Goal: Information Seeking & Learning: Find contact information

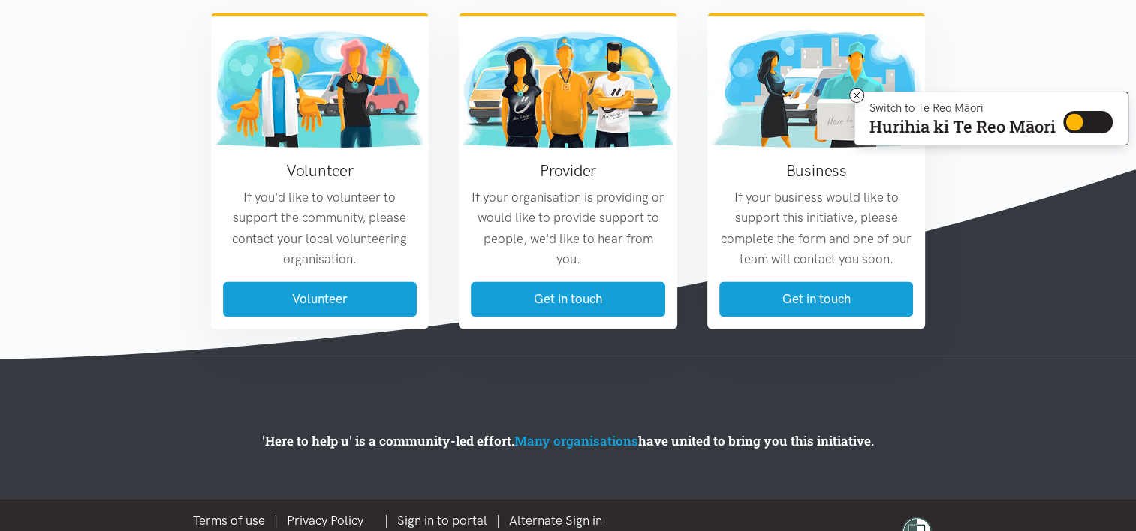
scroll to position [1883, 0]
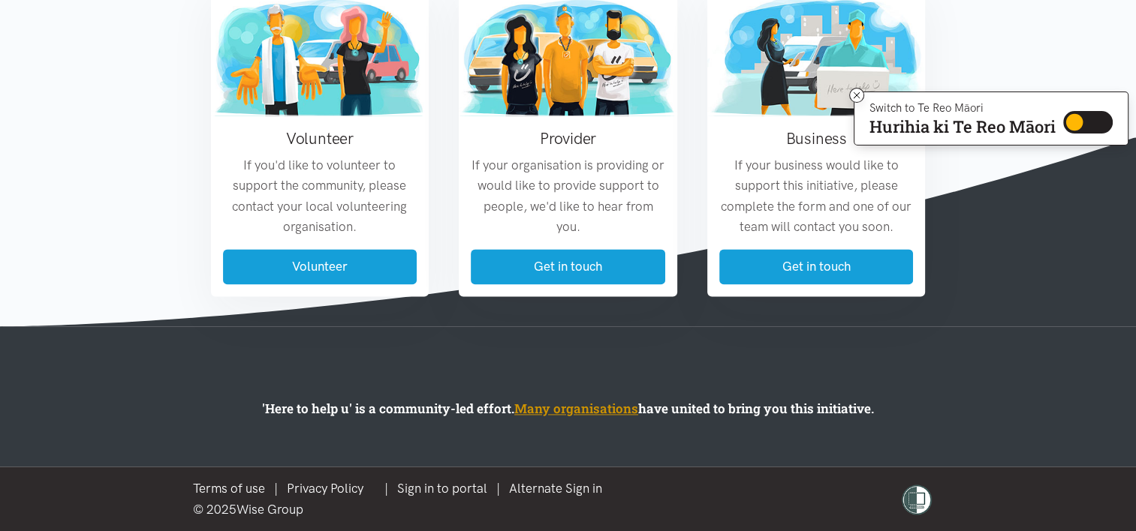
click at [556, 406] on link "Many organisations" at bounding box center [576, 408] width 124 height 17
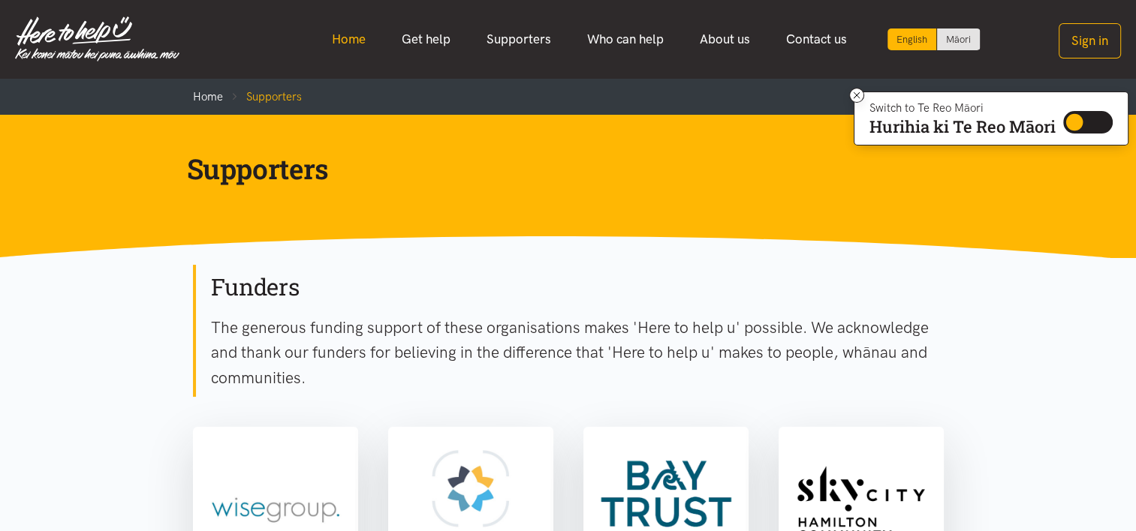
click at [345, 39] on link "Home" at bounding box center [349, 39] width 70 height 32
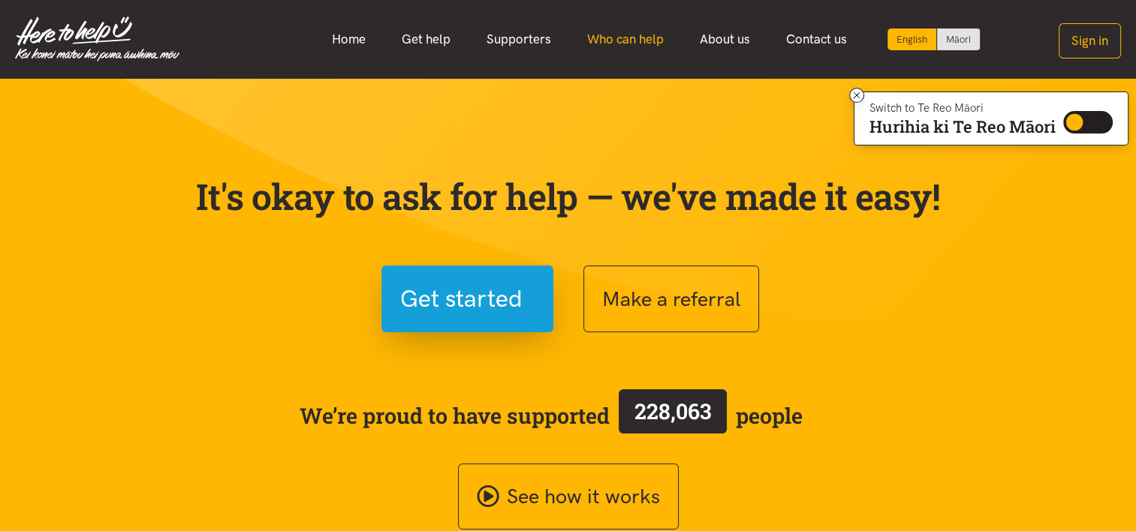
click at [610, 36] on link "Who can help" at bounding box center [625, 39] width 113 height 32
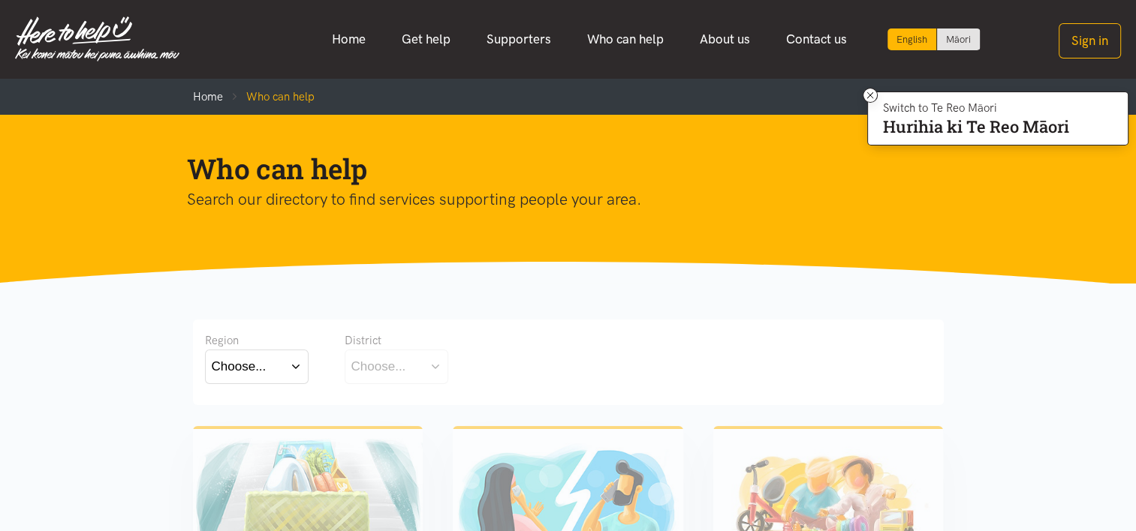
click at [289, 361] on button "Choose..." at bounding box center [257, 367] width 104 height 34
click at [266, 435] on div "Waikato" at bounding box center [257, 432] width 90 height 19
click at [237, 430] on label "Waikato" at bounding box center [257, 432] width 90 height 19
click at [0, 0] on input "Waikato" at bounding box center [0, 0] width 0 height 0
click at [446, 372] on button "Choose..." at bounding box center [420, 367] width 150 height 34
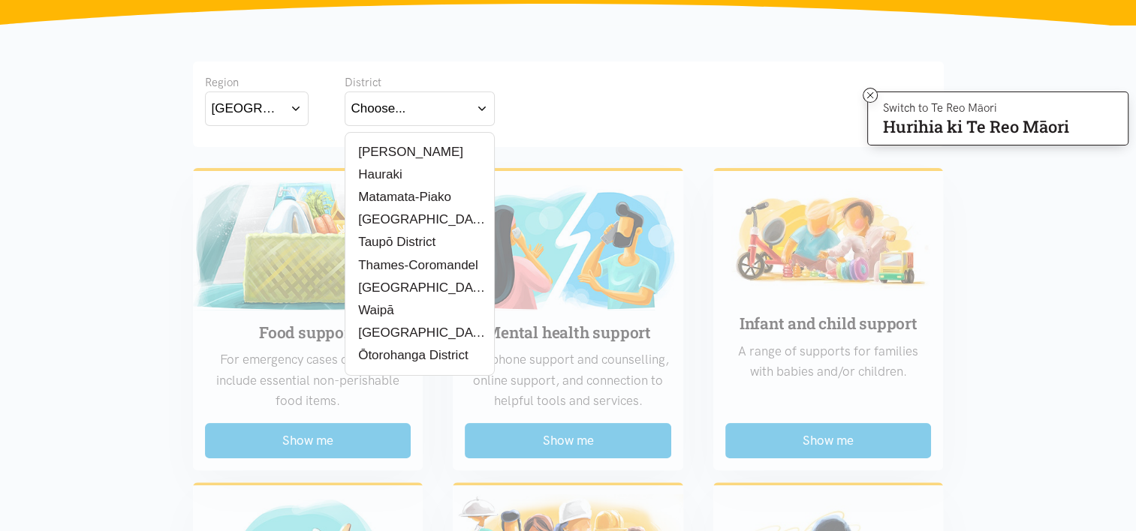
scroll to position [266, 0]
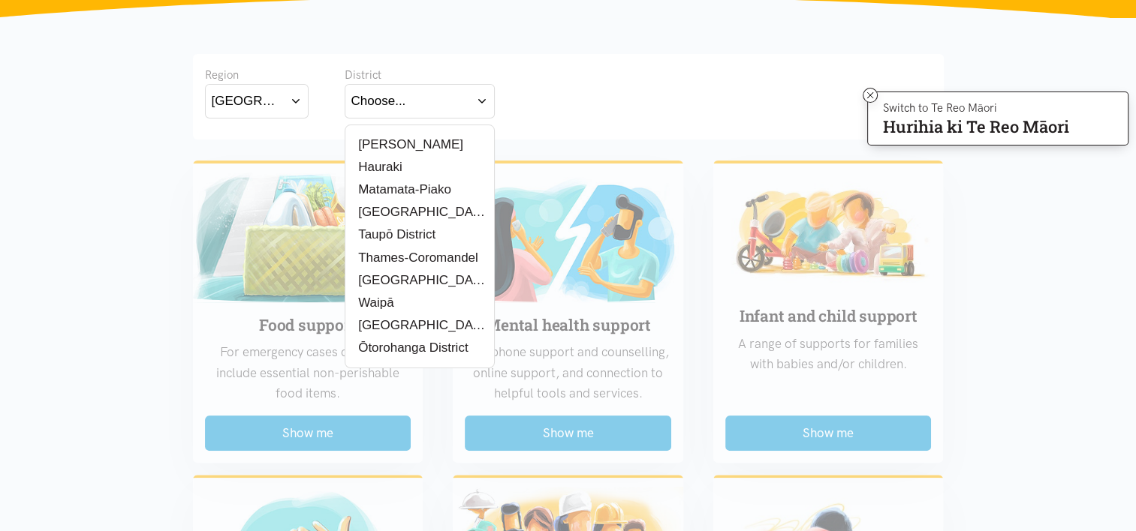
click at [383, 300] on label "Waipā" at bounding box center [373, 302] width 45 height 19
click at [0, 0] on input "Waipā" at bounding box center [0, 0] width 0 height 0
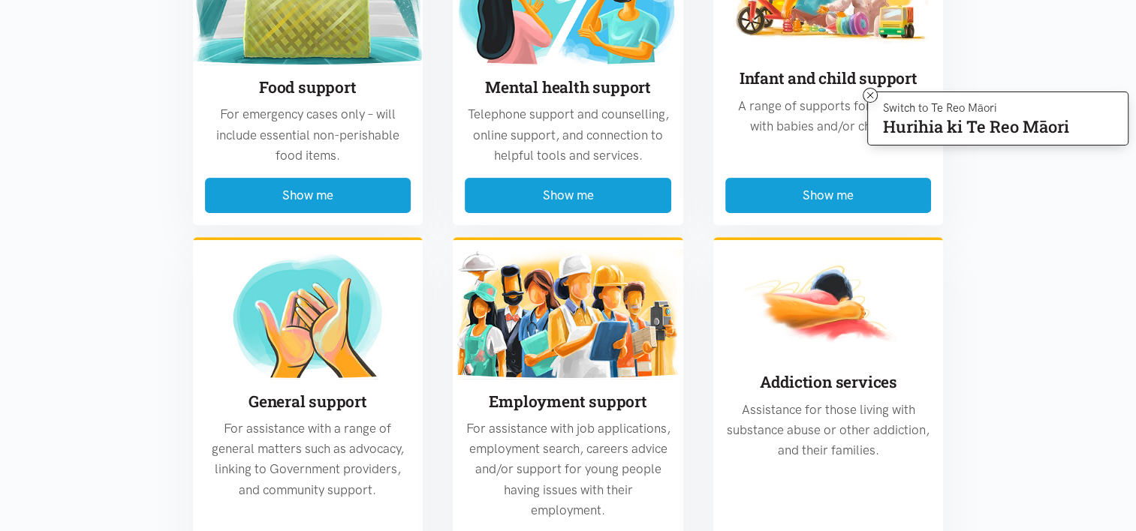
scroll to position [562, 0]
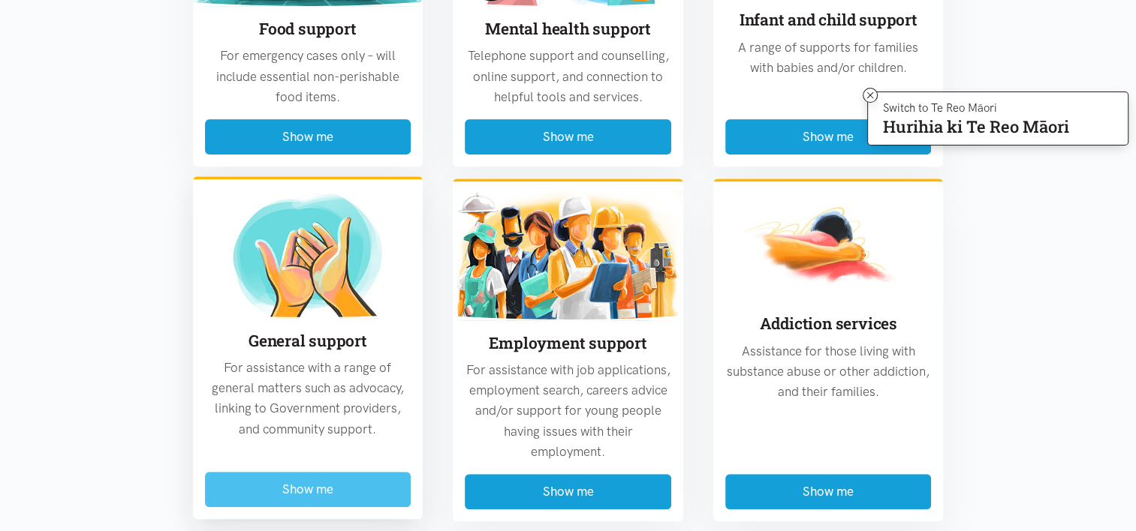
click at [301, 486] on button "Show me" at bounding box center [308, 489] width 206 height 35
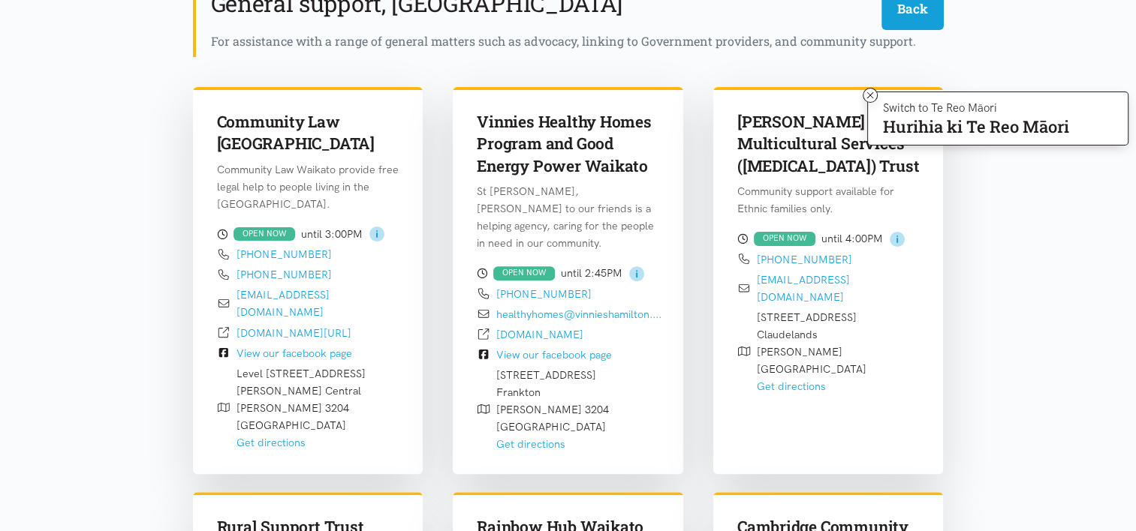
scroll to position [441, 0]
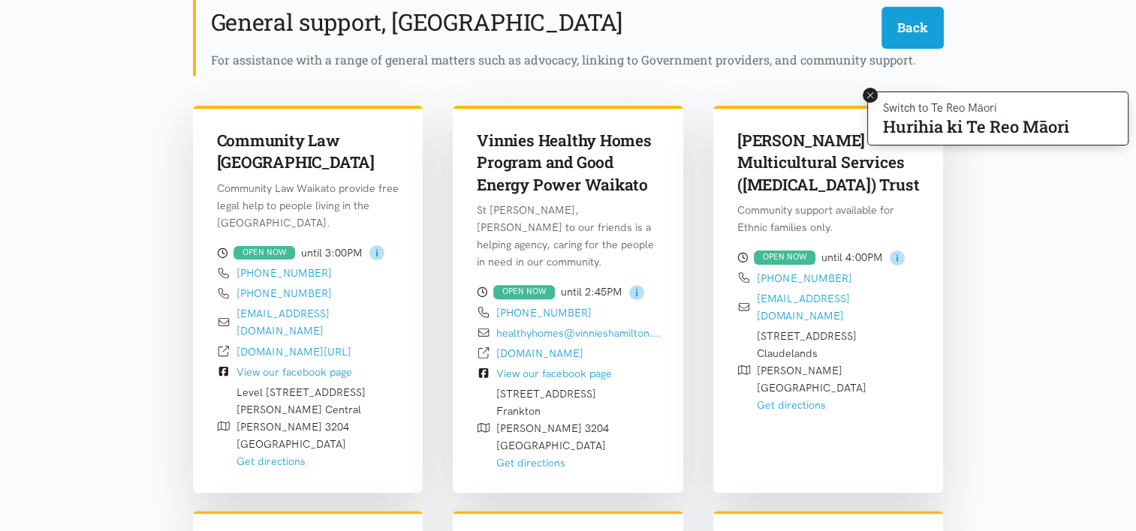
click at [871, 95] on icon at bounding box center [870, 95] width 11 height 11
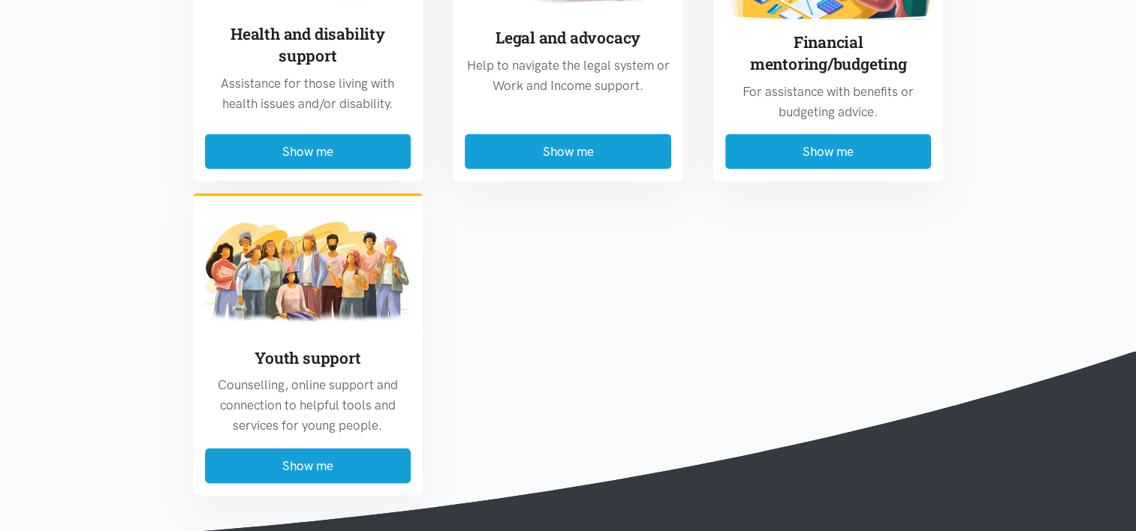
scroll to position [3100, 0]
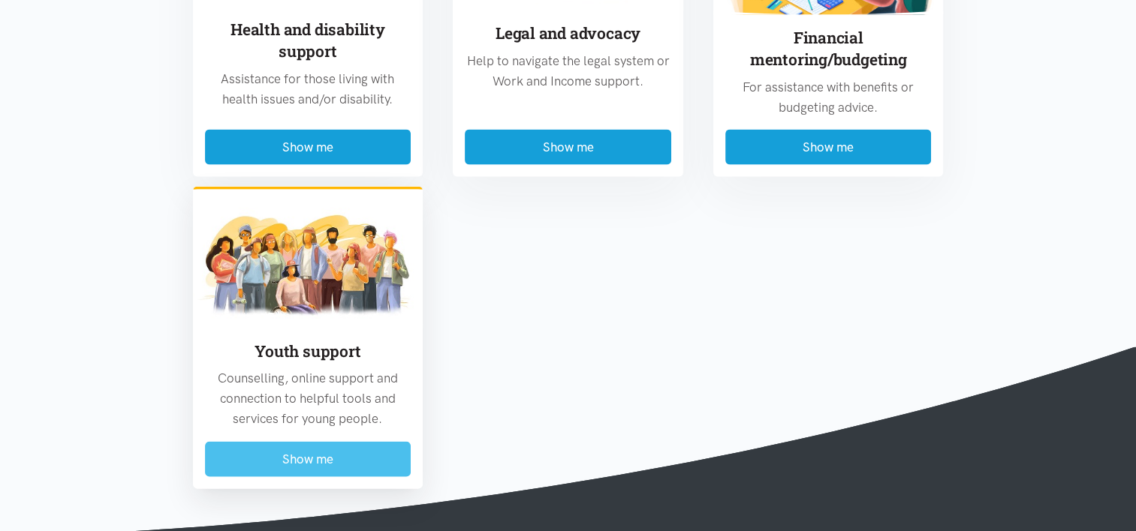
click at [336, 442] on button "Show me" at bounding box center [308, 459] width 206 height 35
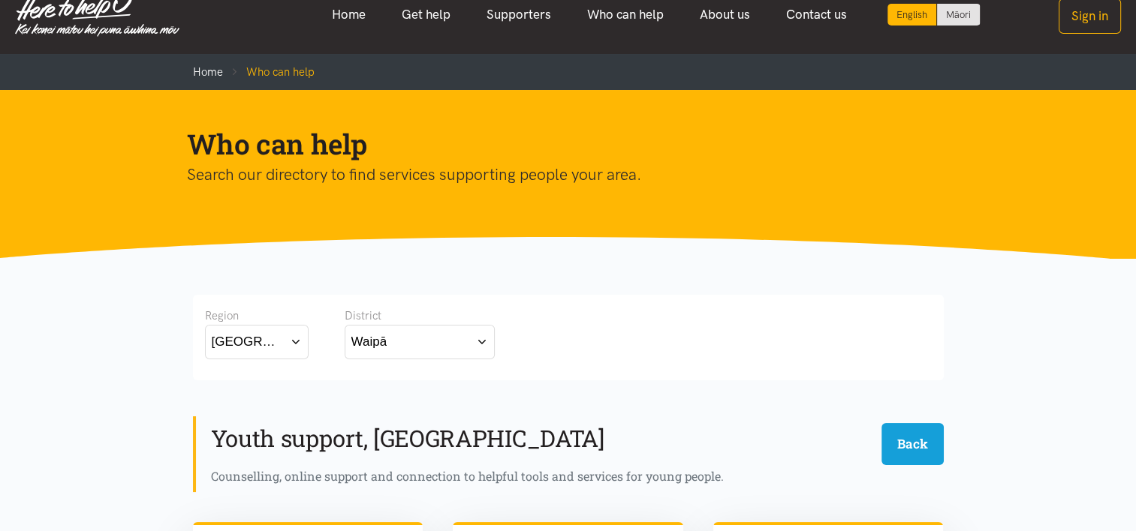
scroll to position [0, 0]
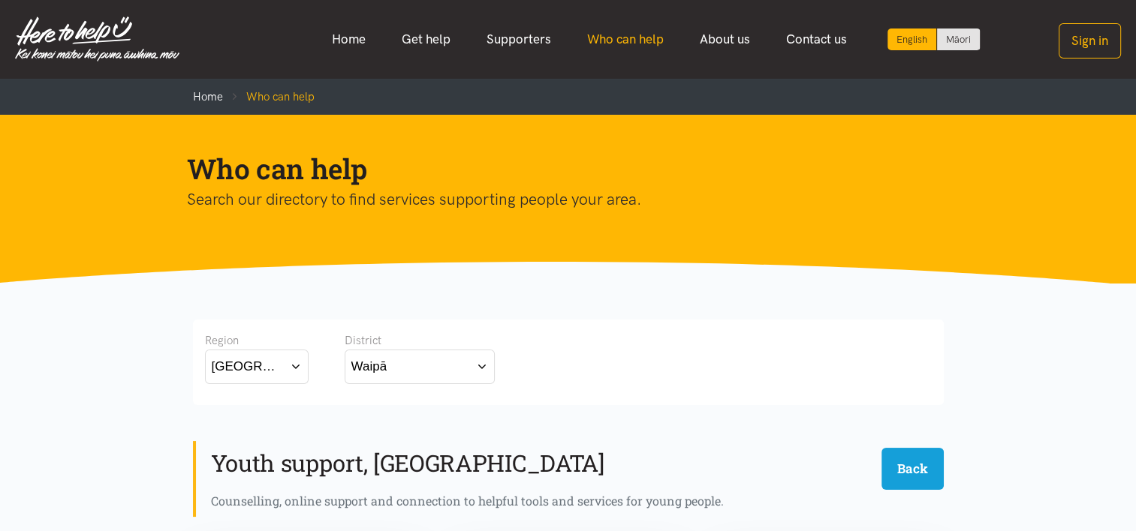
click at [648, 41] on link "Who can help" at bounding box center [625, 39] width 113 height 32
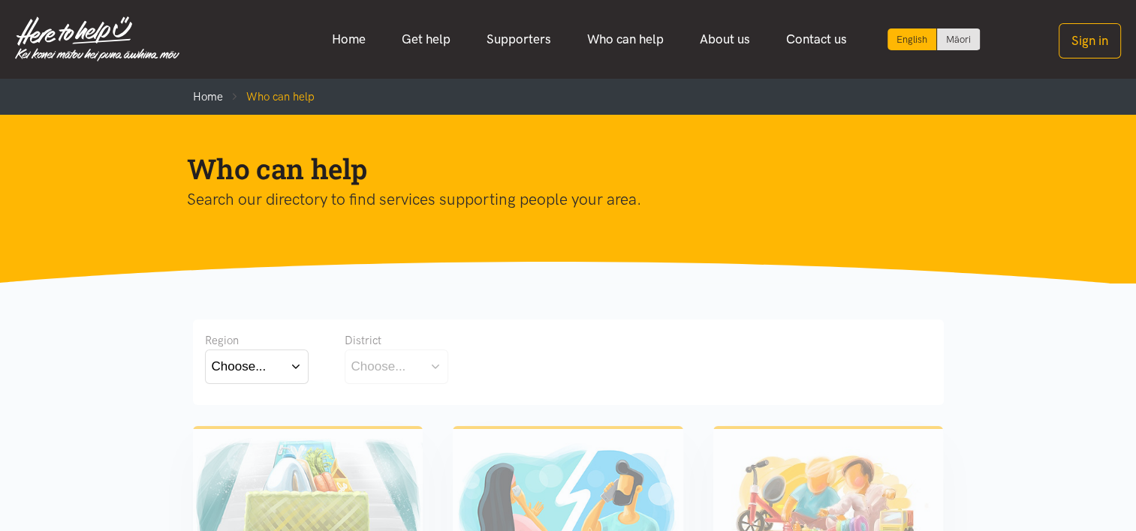
click at [297, 369] on button "Choose..." at bounding box center [257, 367] width 104 height 34
click at [258, 434] on label "[GEOGRAPHIC_DATA]" at bounding box center [257, 432] width 90 height 19
click at [0, 0] on input "[GEOGRAPHIC_DATA]" at bounding box center [0, 0] width 0 height 0
click at [442, 366] on button "Choose..." at bounding box center [420, 367] width 150 height 34
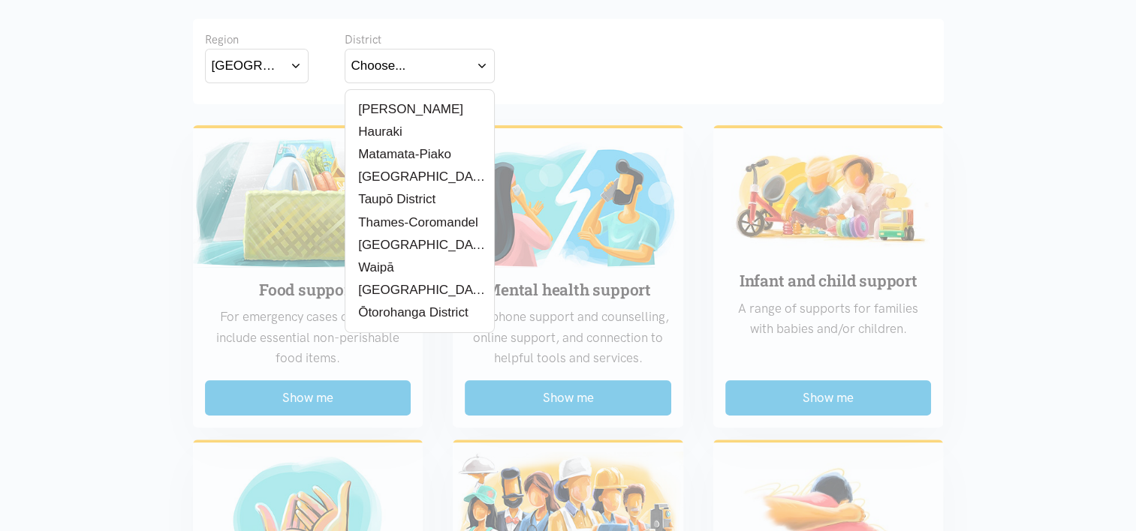
scroll to position [313, 0]
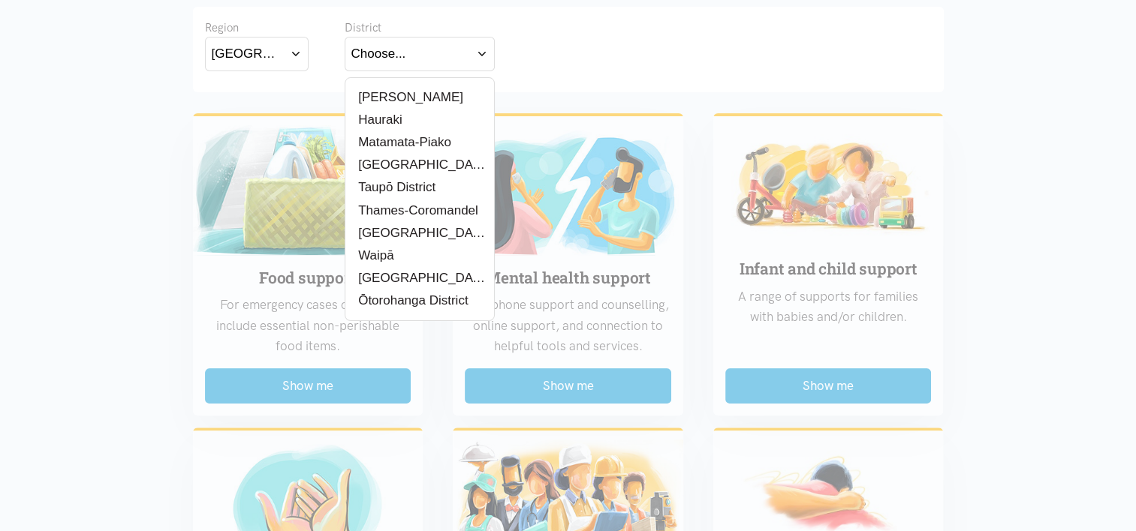
click at [387, 256] on label "Waipā" at bounding box center [373, 255] width 45 height 19
click at [0, 0] on input "Waipā" at bounding box center [0, 0] width 0 height 0
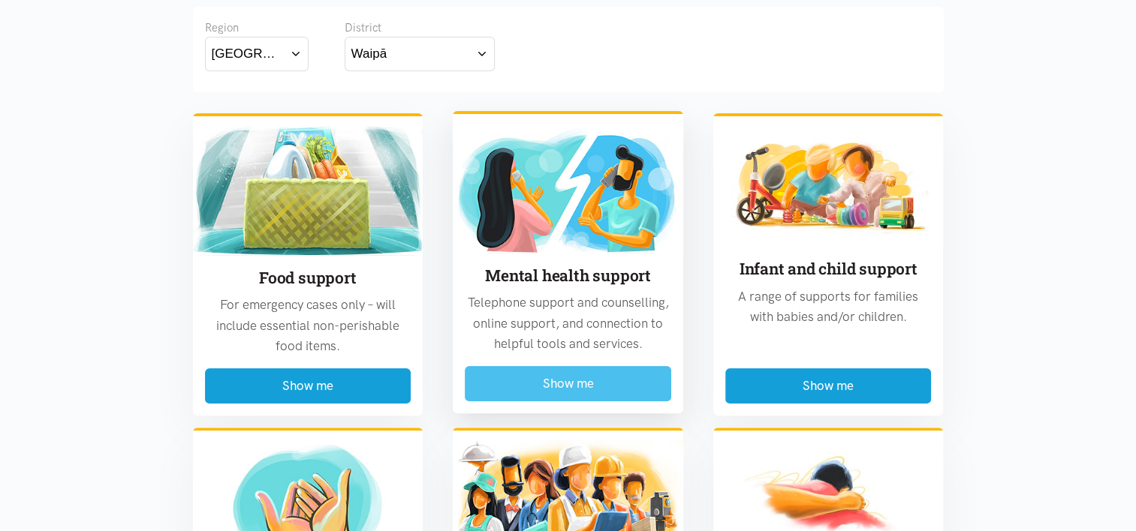
click at [536, 384] on button "Show me" at bounding box center [568, 383] width 206 height 35
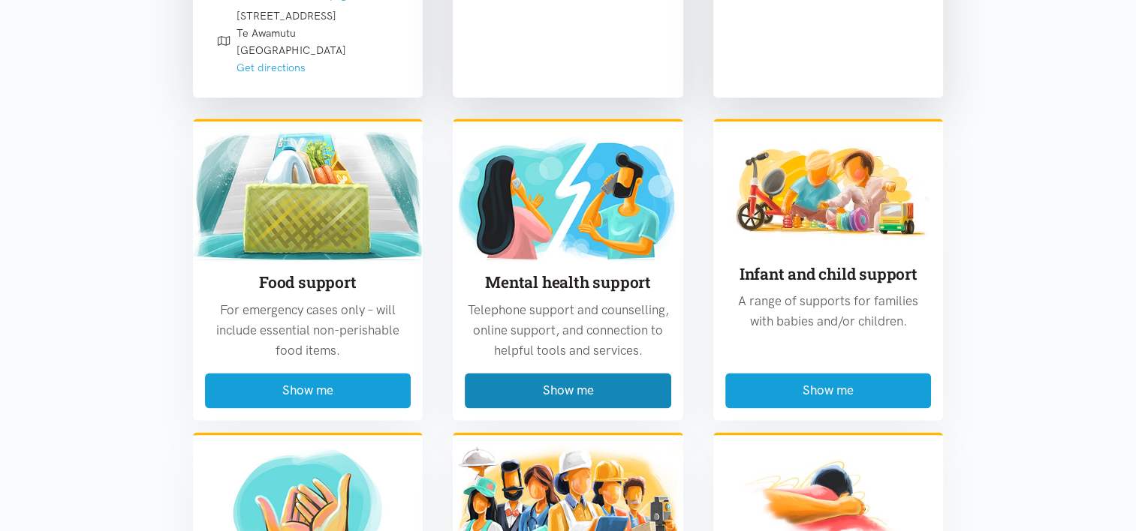
scroll to position [1775, 0]
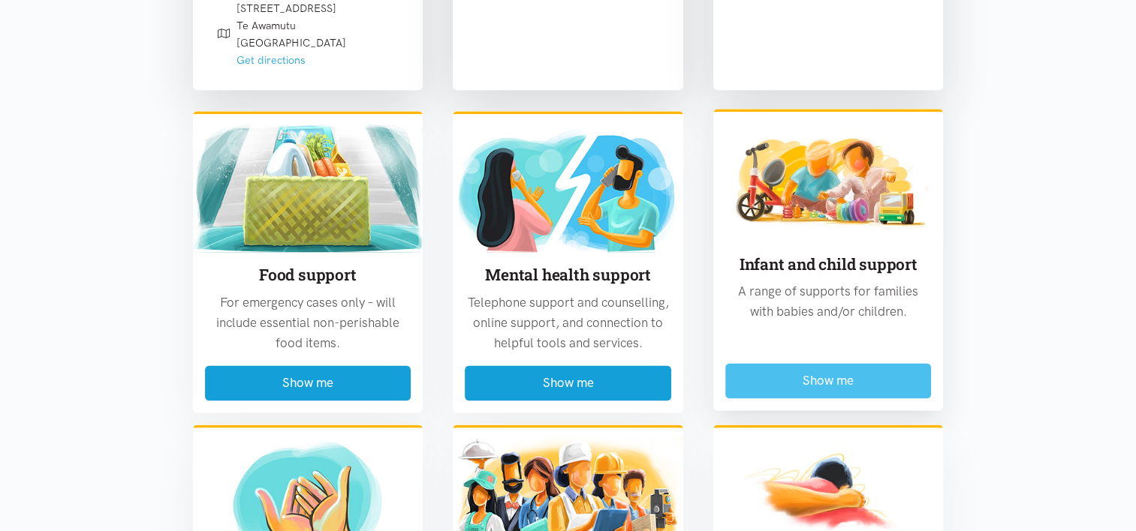
click at [874, 363] on button "Show me" at bounding box center [828, 380] width 206 height 35
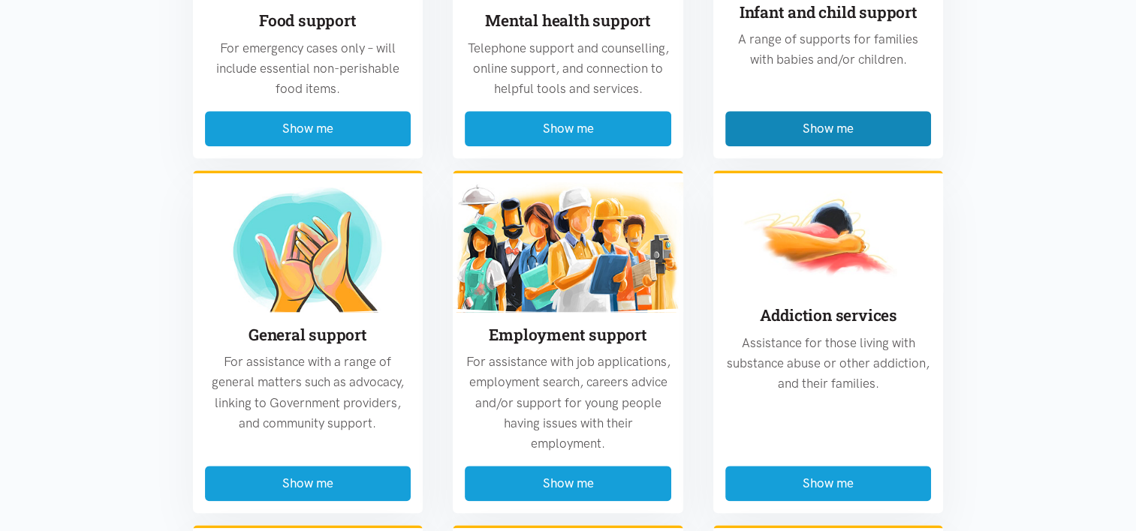
scroll to position [1660, 0]
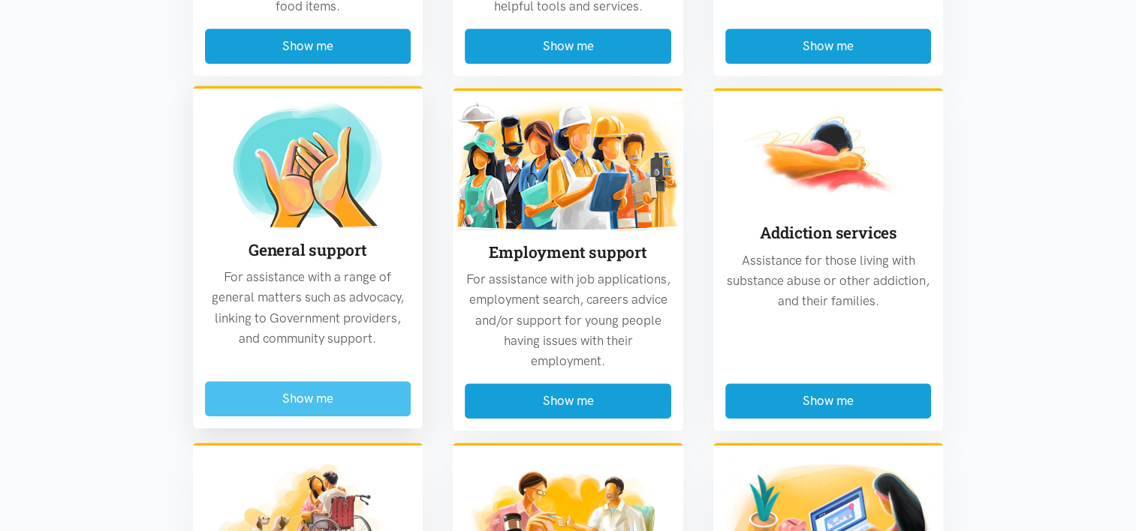
click at [324, 381] on button "Show me" at bounding box center [308, 398] width 206 height 35
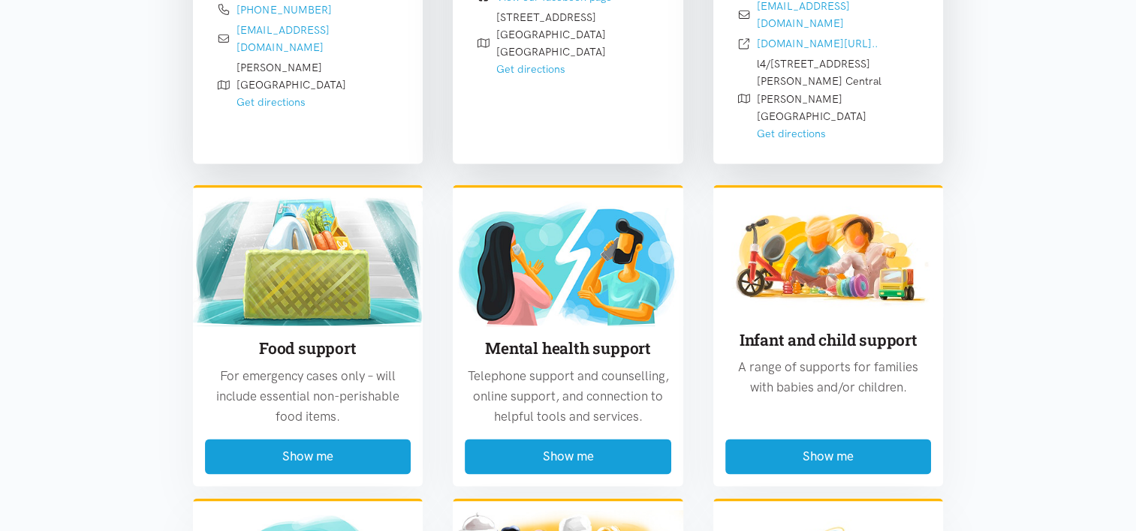
scroll to position [2129, 0]
